Goal: Entertainment & Leisure: Consume media (video, audio)

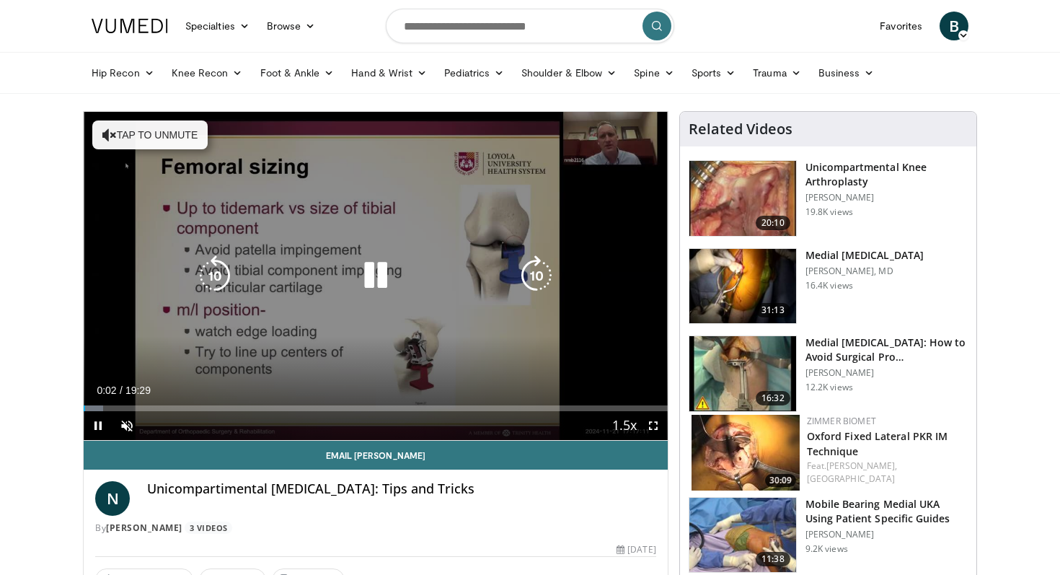
click at [376, 270] on icon "Video Player" at bounding box center [375, 275] width 40 height 40
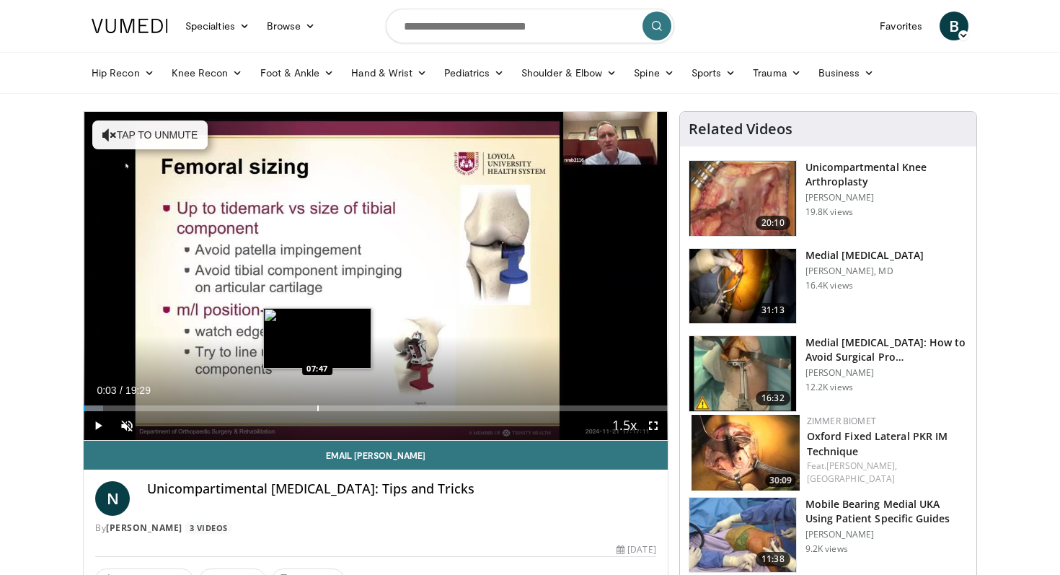
click at [317, 403] on div "Loaded : 3.39% 00:03 07:47" at bounding box center [376, 404] width 584 height 14
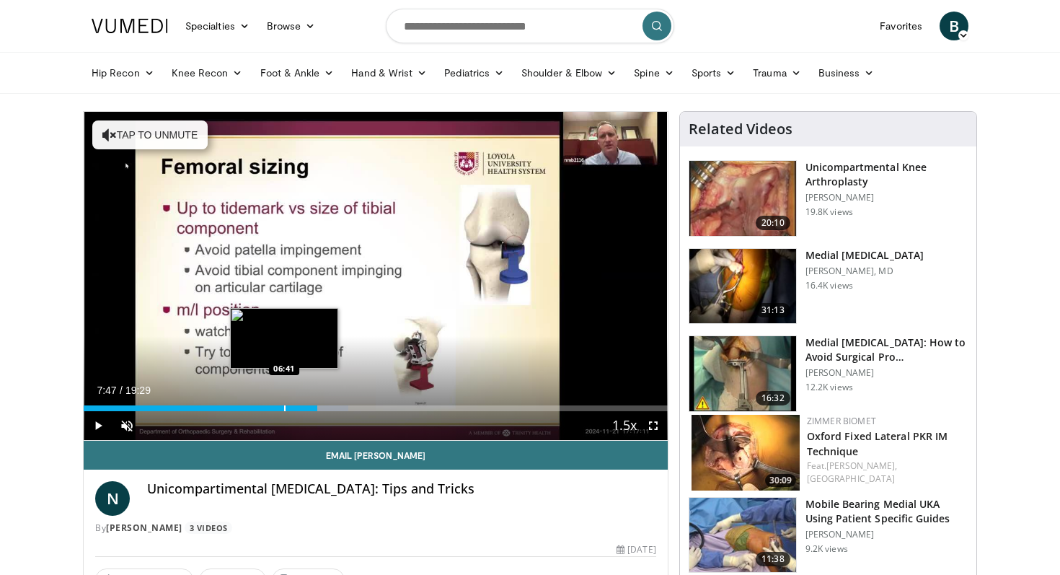
click at [284, 405] on div "Progress Bar" at bounding box center [284, 408] width 1 height 6
click at [256, 400] on div "Loaded : 39.88% 06:41 05:44" at bounding box center [376, 404] width 584 height 14
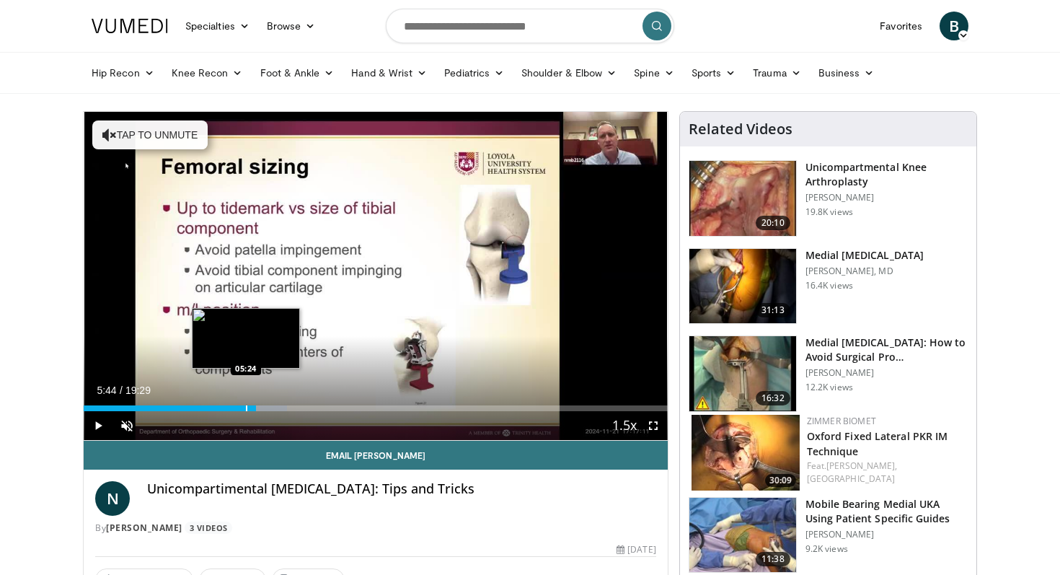
click at [246, 408] on div "Progress Bar" at bounding box center [246, 408] width 1 height 6
click at [232, 407] on div "05:24" at bounding box center [165, 408] width 162 height 6
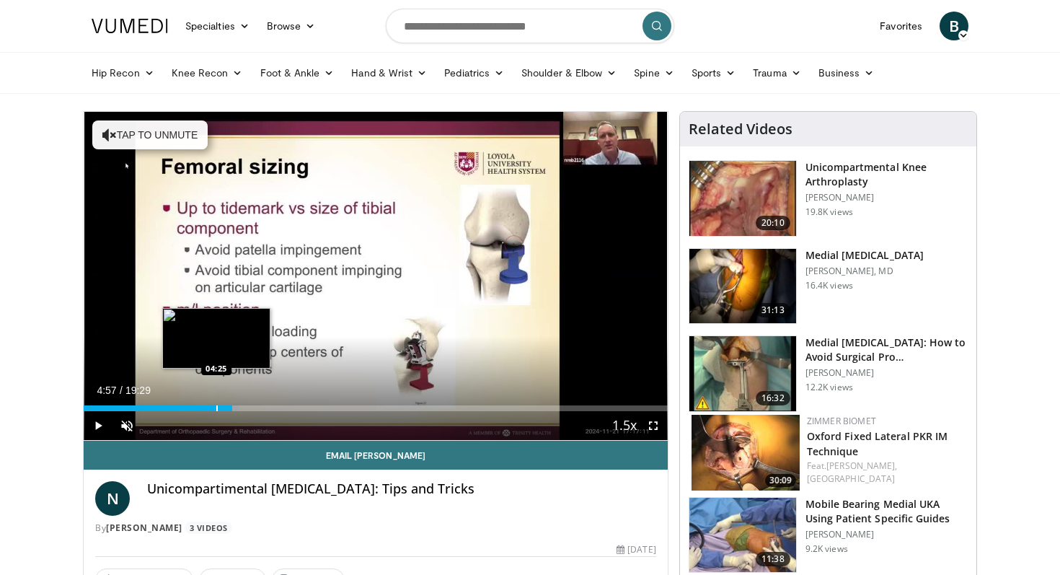
click at [216, 406] on div "Progress Bar" at bounding box center [216, 408] width 1 height 6
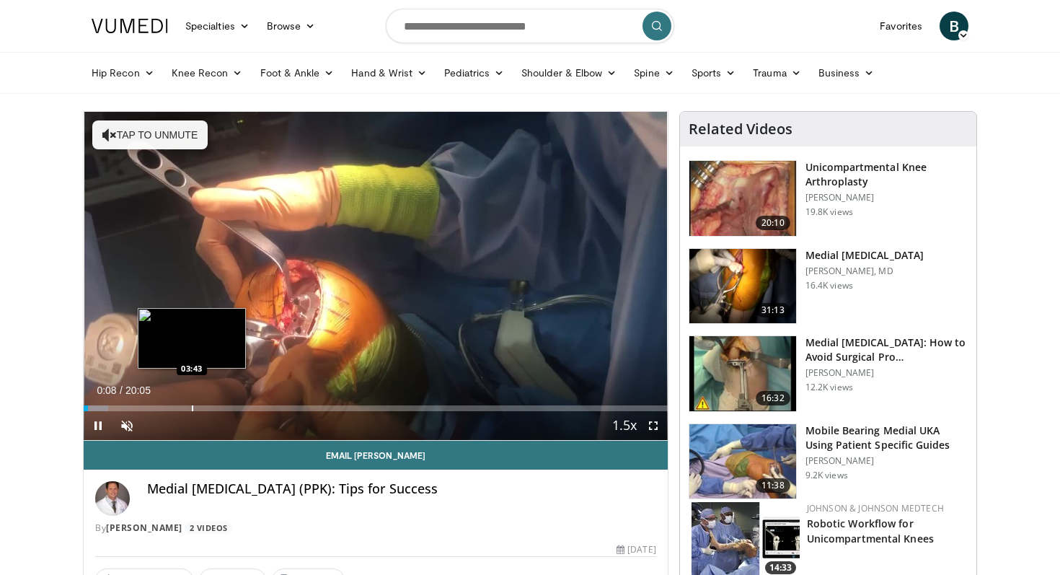
click at [192, 407] on div "Progress Bar" at bounding box center [192, 408] width 1 height 6
click at [179, 408] on div "Progress Bar" at bounding box center [179, 408] width 1 height 6
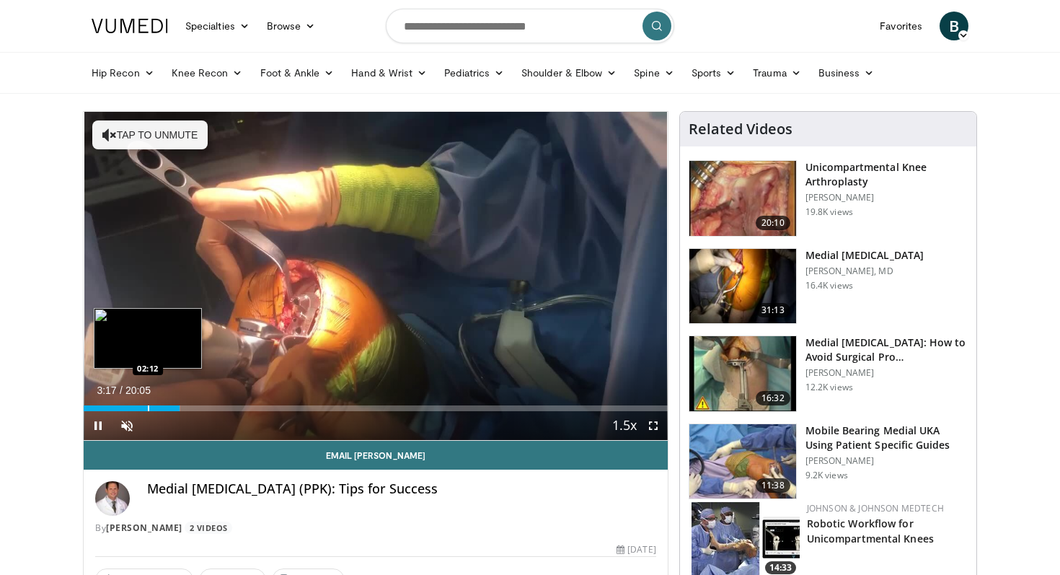
click at [148, 406] on div "Progress Bar" at bounding box center [148, 408] width 1 height 6
click at [128, 405] on div "02:13" at bounding box center [116, 408] width 65 height 6
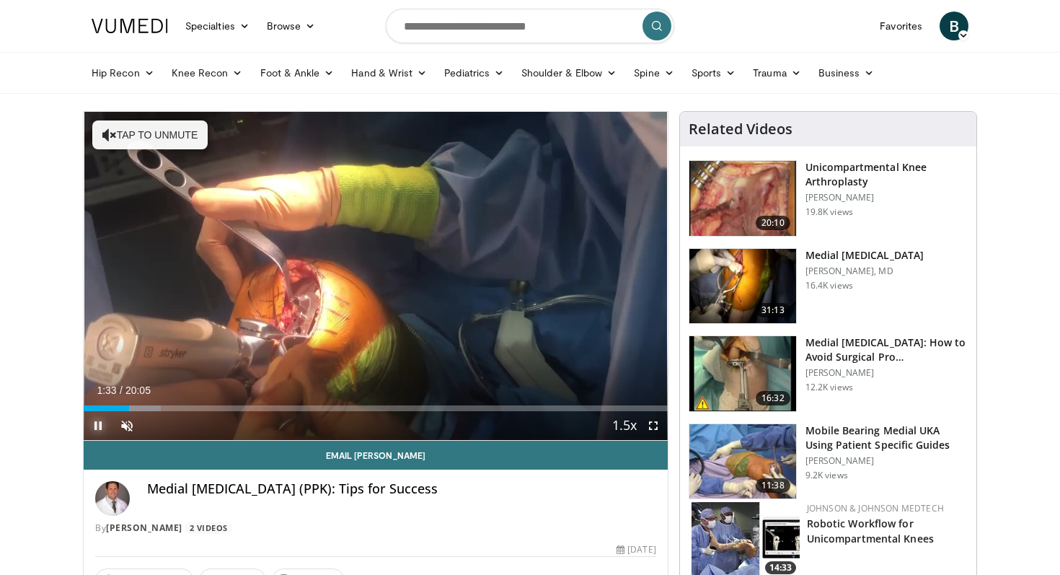
click at [96, 426] on span "Video Player" at bounding box center [98, 425] width 29 height 29
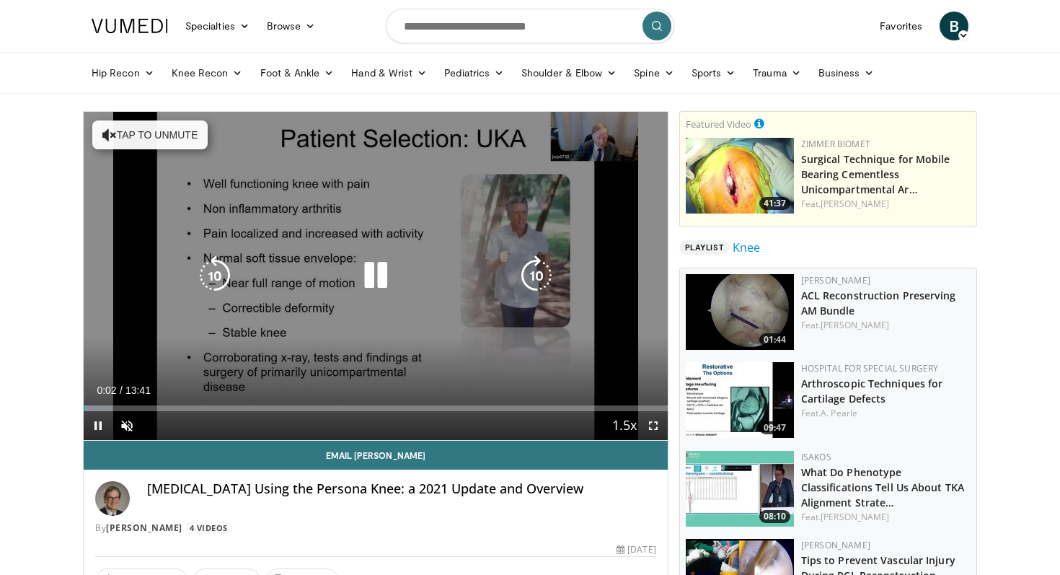
click at [389, 272] on icon "Video Player" at bounding box center [375, 275] width 40 height 40
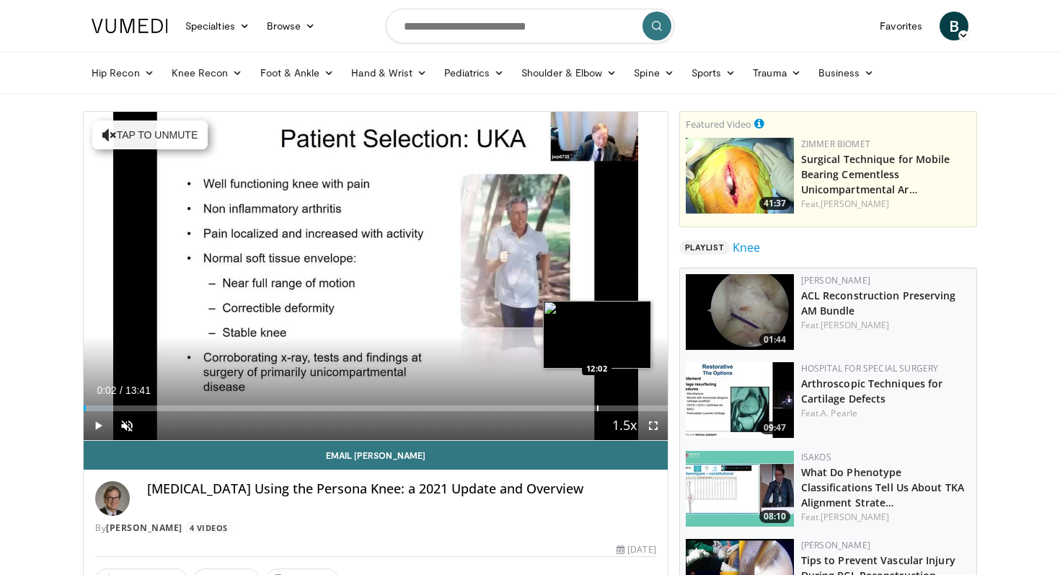
click at [596, 404] on div "Loaded : 4.86% 00:02 12:02" at bounding box center [376, 404] width 584 height 14
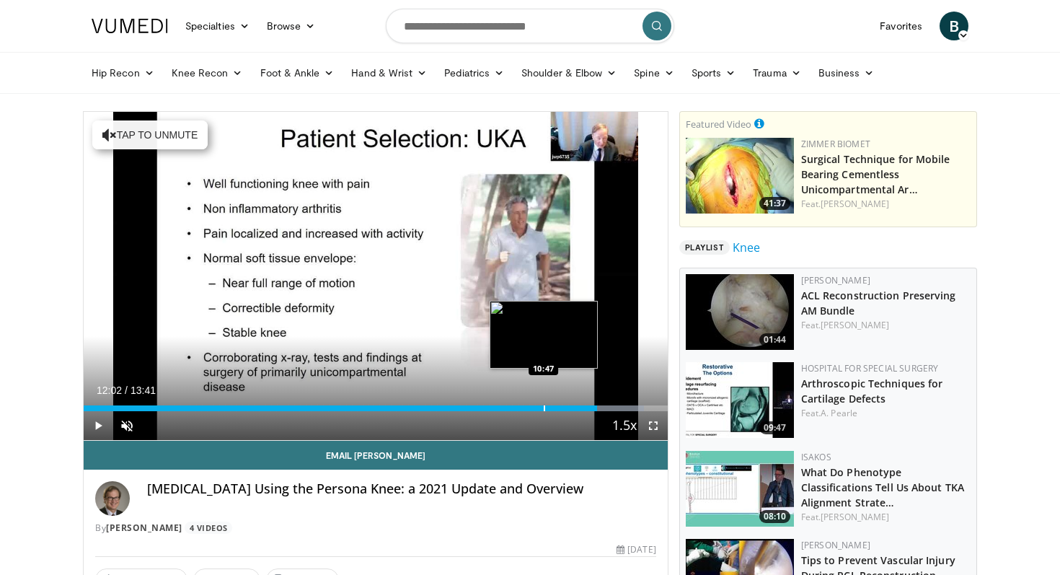
click at [544, 403] on div "Loaded : 95.96% 12:02 10:47" at bounding box center [376, 404] width 584 height 14
click at [531, 405] on div "Progress Bar" at bounding box center [531, 408] width 1 height 6
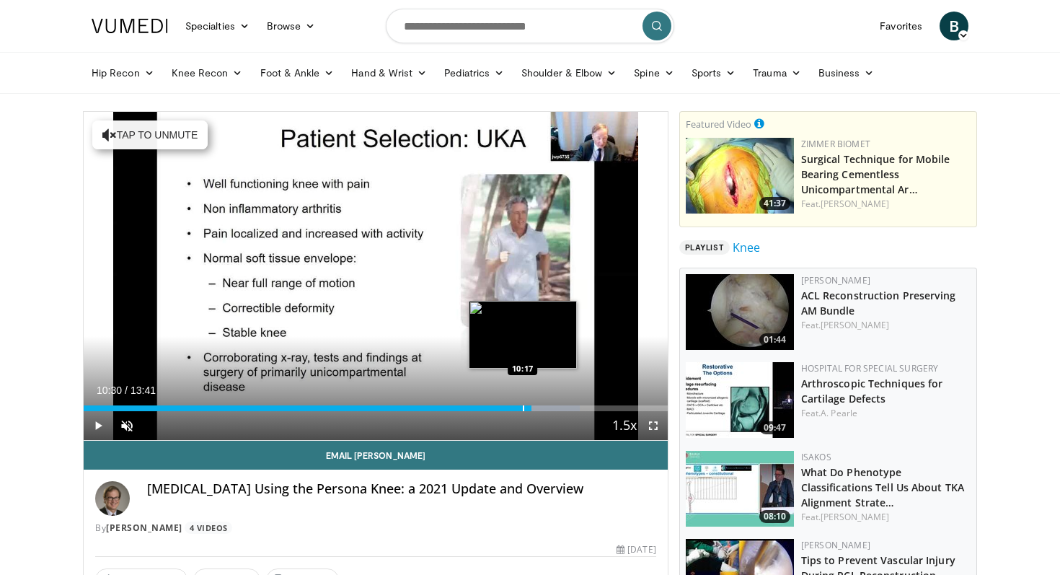
click at [522, 406] on div "10:30" at bounding box center [308, 408] width 448 height 6
click at [513, 407] on div "Progress Bar" at bounding box center [513, 408] width 1 height 6
click at [507, 406] on div "Progress Bar" at bounding box center [507, 408] width 1 height 6
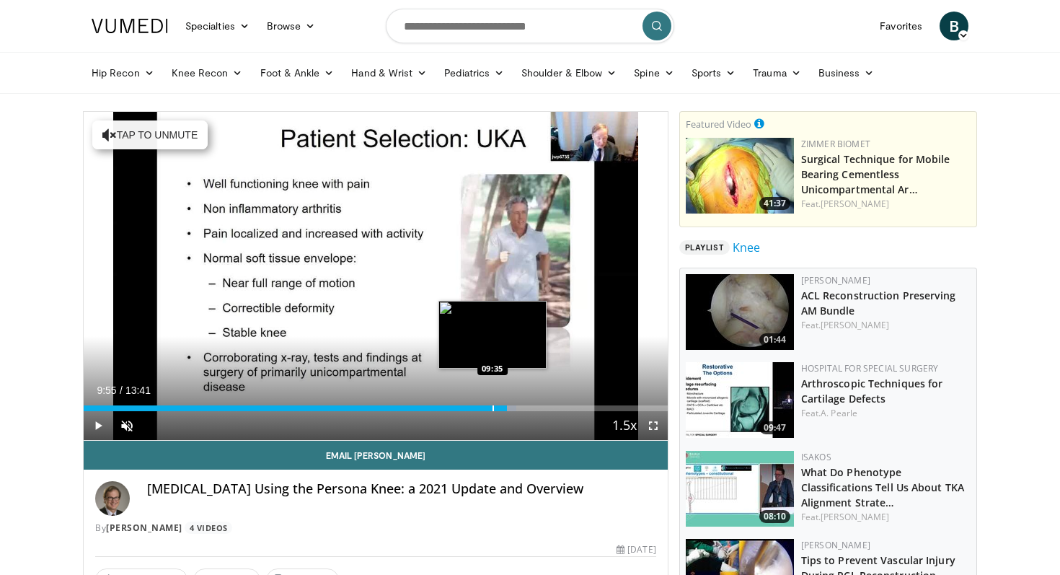
click at [492, 407] on div "09:55" at bounding box center [295, 408] width 423 height 6
click at [466, 407] on div "09:34" at bounding box center [288, 408] width 408 height 6
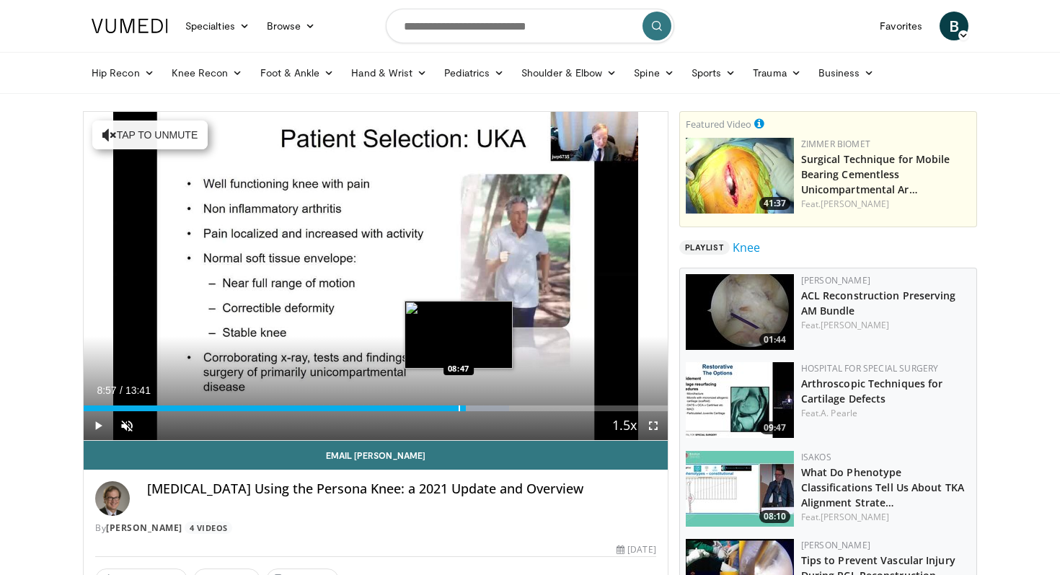
click at [458, 409] on div "Progress Bar" at bounding box center [458, 408] width 1 height 6
click at [446, 405] on div "Progress Bar" at bounding box center [446, 408] width 1 height 6
click at [441, 409] on div "Progress Bar" at bounding box center [441, 408] width 1 height 6
click at [460, 407] on div "Progress Bar" at bounding box center [460, 408] width 1 height 6
